Goal: Navigation & Orientation: Find specific page/section

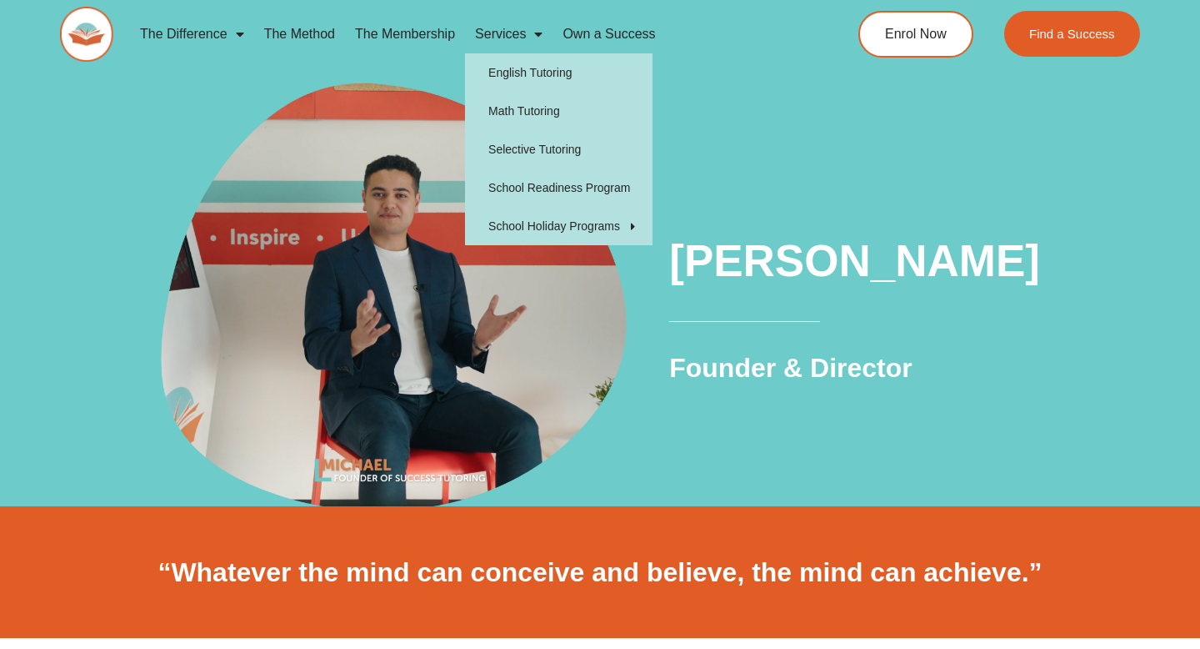
click at [537, 32] on span "Menu" at bounding box center [534, 34] width 17 height 30
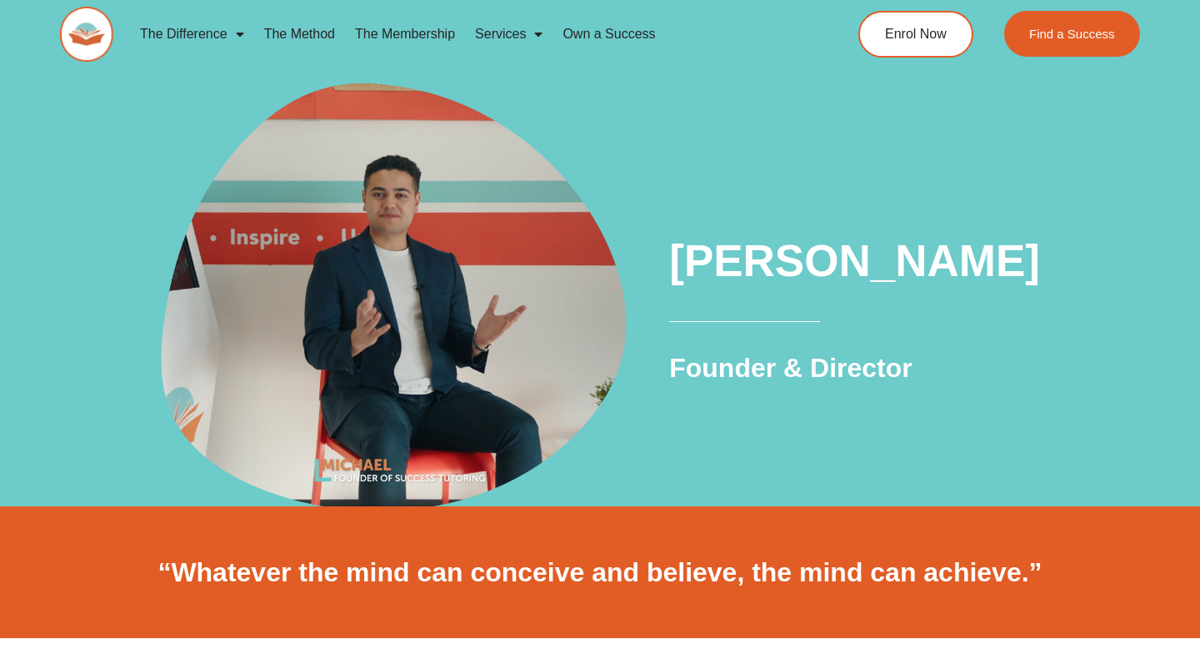
click at [537, 32] on span "Menu" at bounding box center [534, 34] width 17 height 30
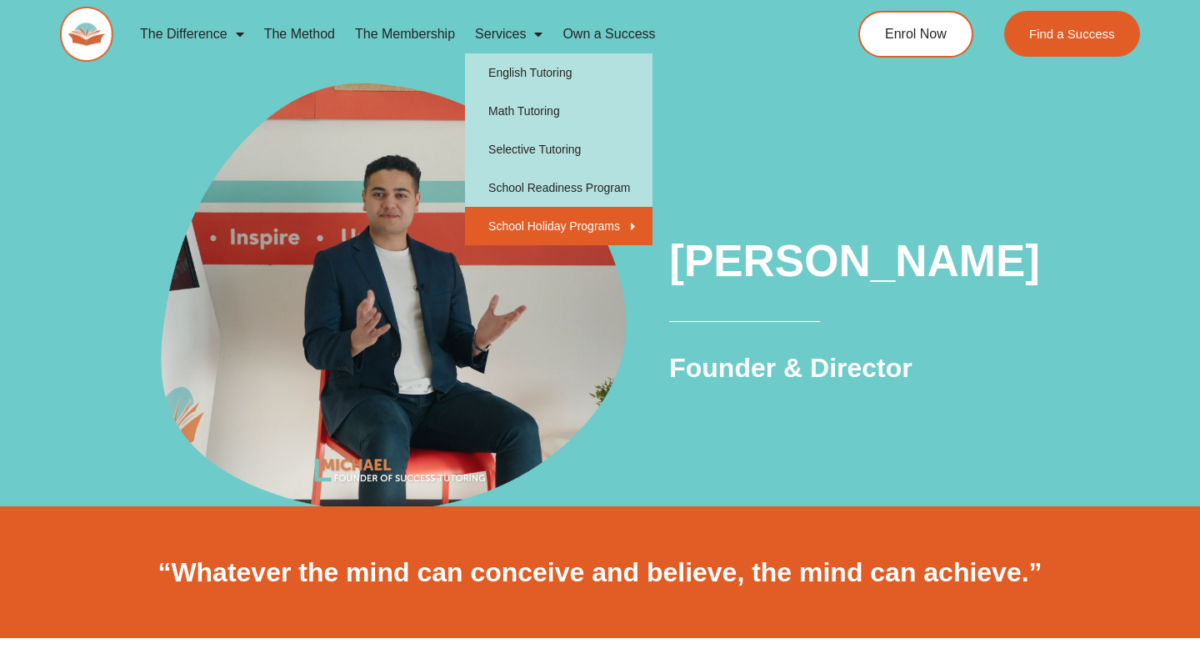
click at [553, 228] on link "School Holiday Programs" at bounding box center [559, 226] width 188 height 38
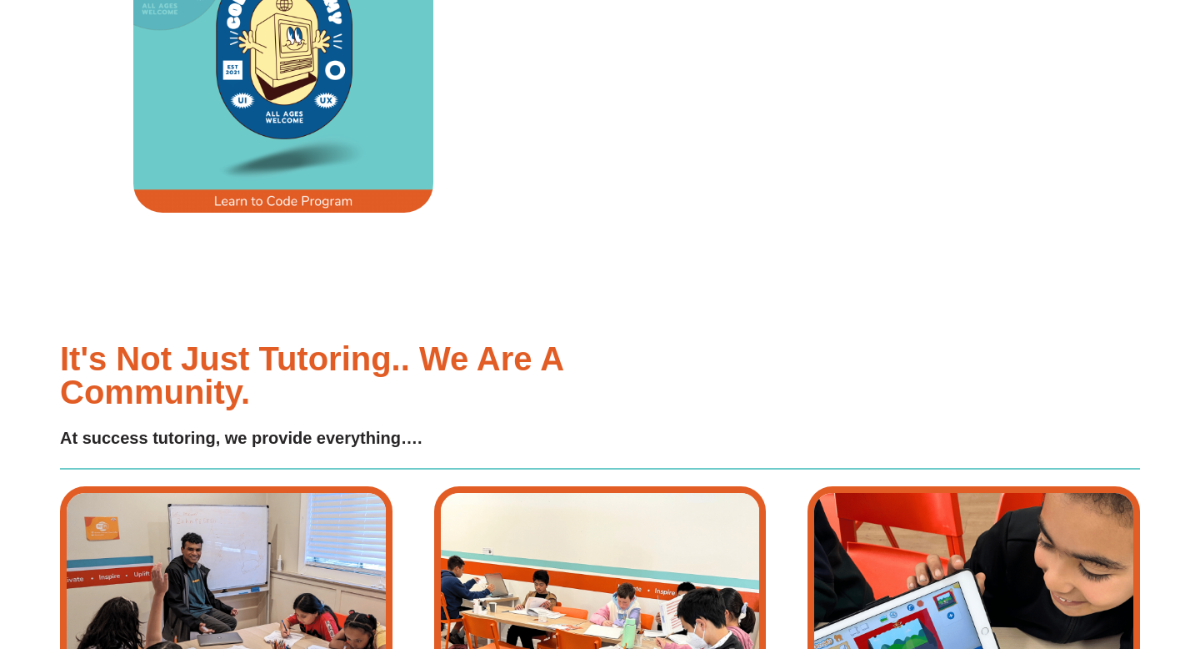
scroll to position [1963, 0]
